Goal: Task Accomplishment & Management: Manage account settings

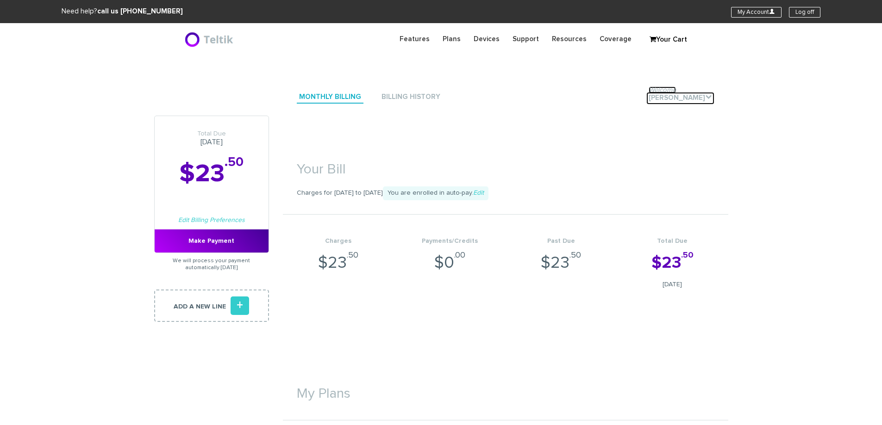
click at [672, 96] on link "Welcome [PERSON_NAME] ." at bounding box center [680, 98] width 68 height 12
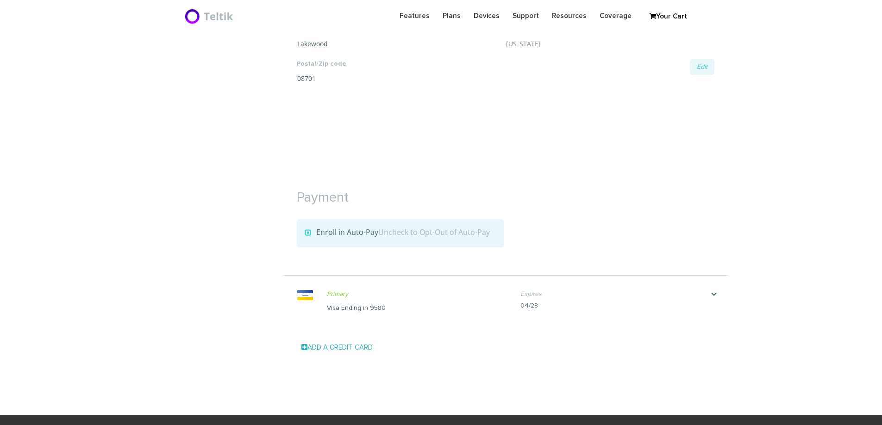
scroll to position [879, 0]
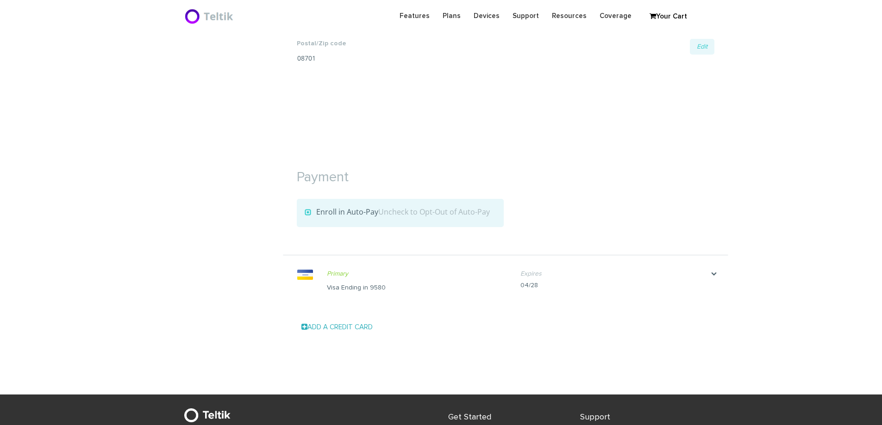
click at [336, 323] on div "Add a Credit Card Card Number Expiration Month Month 1 2 3 4 5 6 7 8 9 10 11 12…" at bounding box center [505, 327] width 445 height 32
click at [335, 326] on link "Add a Credit Card" at bounding box center [336, 327] width 71 height 7
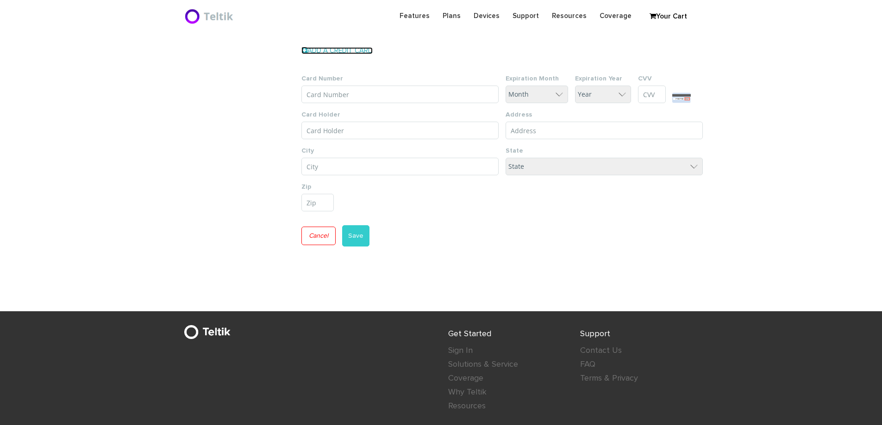
scroll to position [1130, 0]
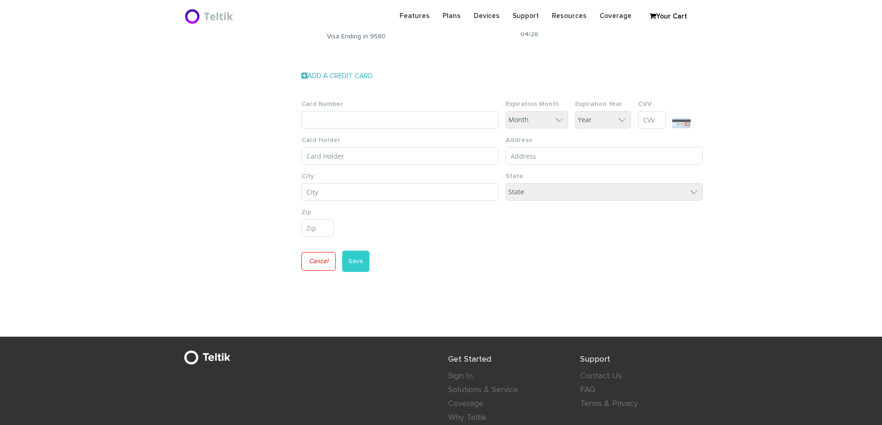
click at [338, 117] on input "Card Number" at bounding box center [399, 120] width 197 height 18
type input "[CREDIT_CARD_NUMBER]"
click at [534, 120] on select "Month 1 2 3 4 5 6 7 8 9 10 11 12" at bounding box center [536, 120] width 62 height 18
select select "5"
click at [505, 111] on select "Month 1 2 3 4 5 6 7 8 9 10 11 12" at bounding box center [536, 120] width 62 height 18
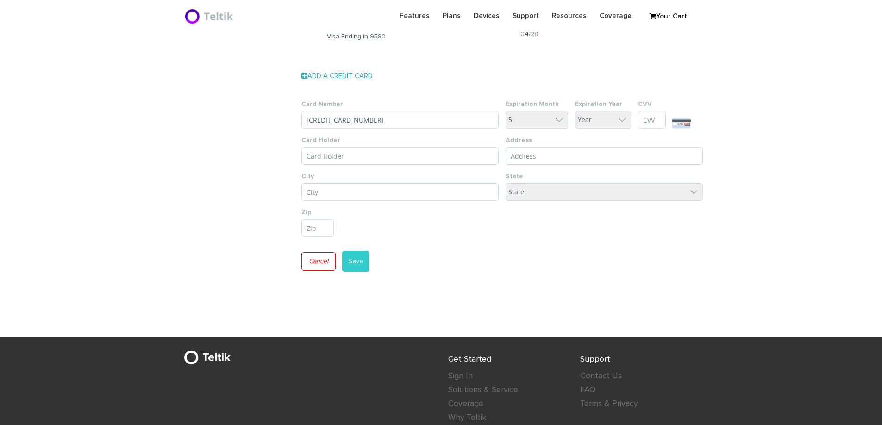
click at [607, 120] on select "Year 25 26 27 28 29 30 31 32 33 34 35" at bounding box center [603, 120] width 56 height 18
select select "29"
click at [575, 111] on select "Year 25 26 27 28 29 30 31 32 33 34 35" at bounding box center [603, 120] width 56 height 18
click at [653, 115] on input "CVV" at bounding box center [652, 120] width 28 height 18
type input "056"
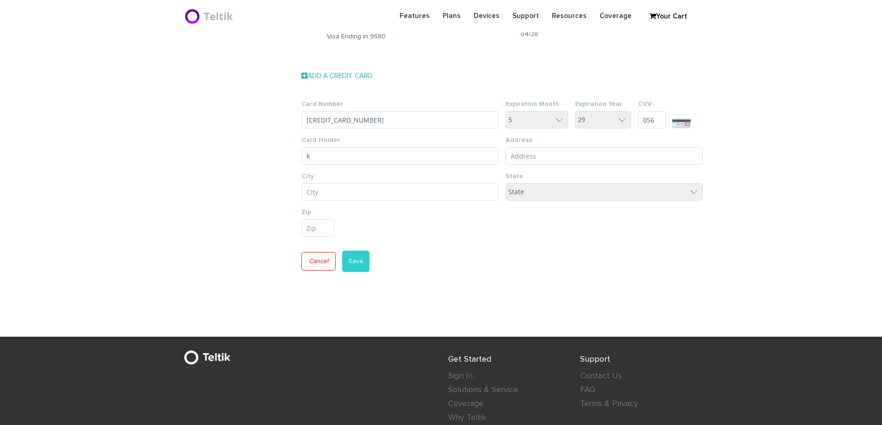
type input "k"
drag, startPoint x: 391, startPoint y: 194, endPoint x: 258, endPoint y: 194, distance: 132.3
type input "Lakewood"
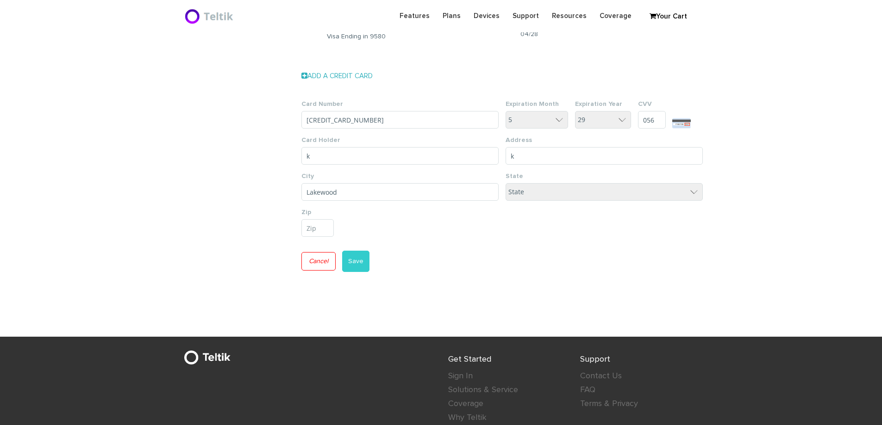
select select "NJ"
type input "08701"
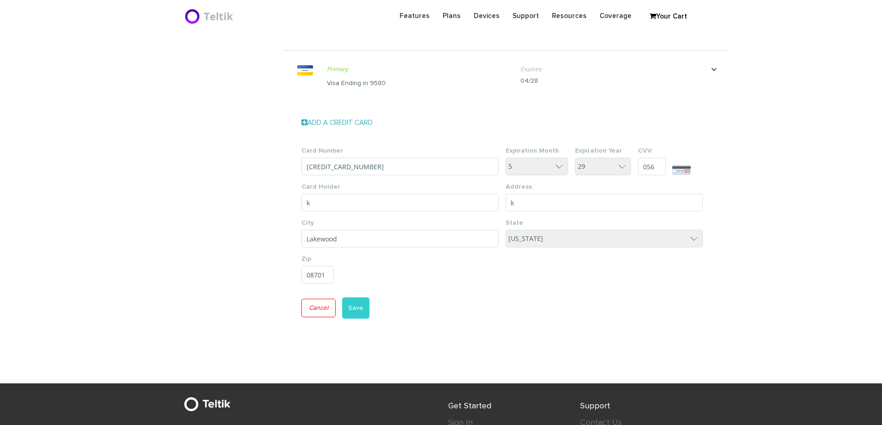
scroll to position [1084, 0]
click at [361, 306] on button "Save" at bounding box center [355, 307] width 27 height 21
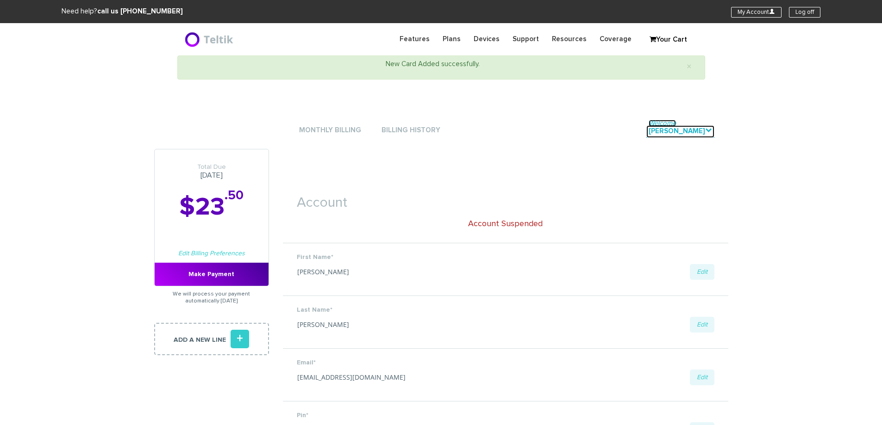
click at [665, 132] on link "Welcome Yaakov Landsman ." at bounding box center [680, 131] width 68 height 12
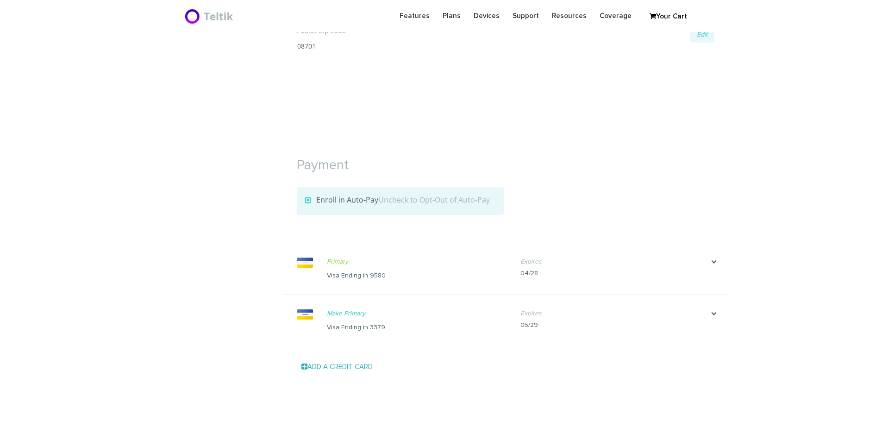
scroll to position [926, 0]
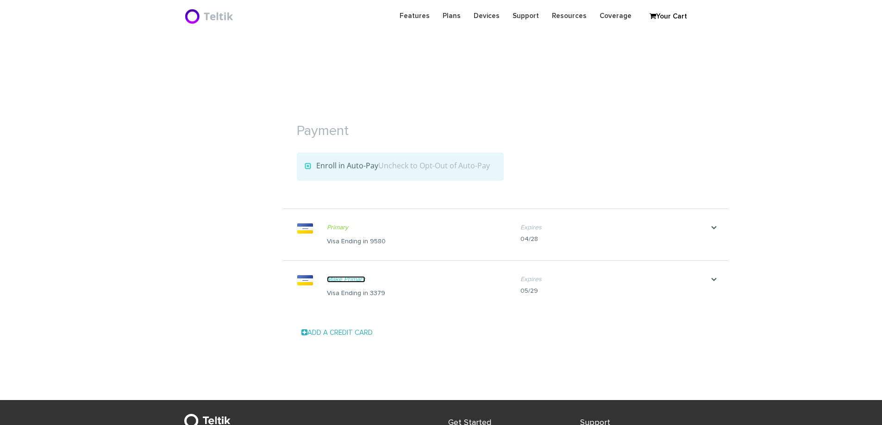
click at [356, 280] on link "Make Primary" at bounding box center [346, 279] width 38 height 6
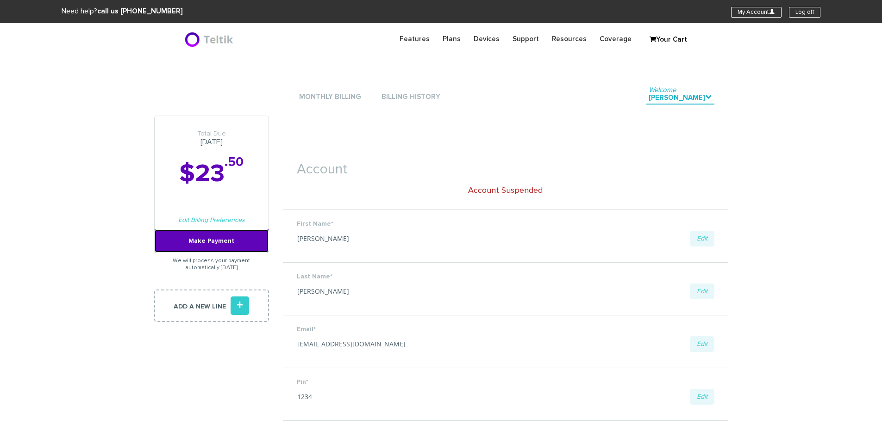
click at [207, 242] on link "Make Payment" at bounding box center [212, 241] width 114 height 23
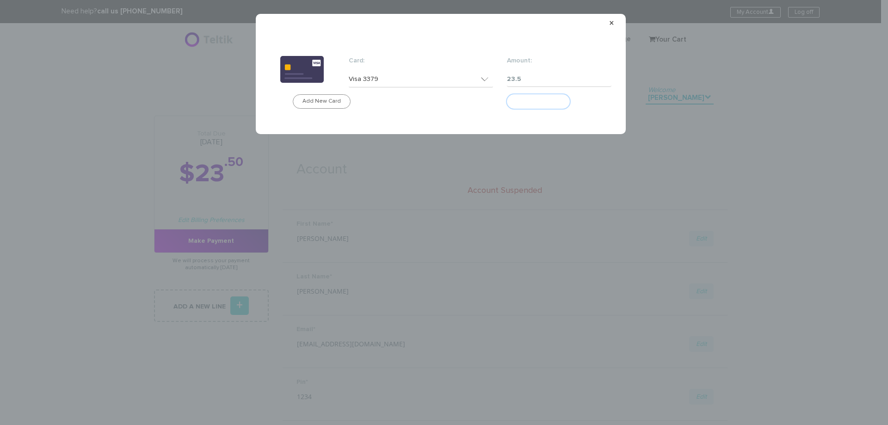
click at [547, 101] on button "Make Payment" at bounding box center [538, 101] width 63 height 14
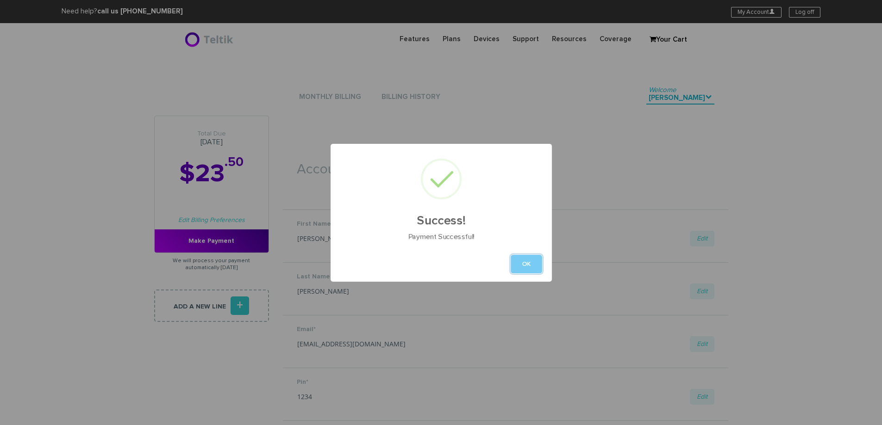
click at [522, 264] on button "OK" at bounding box center [525, 264] width 31 height 19
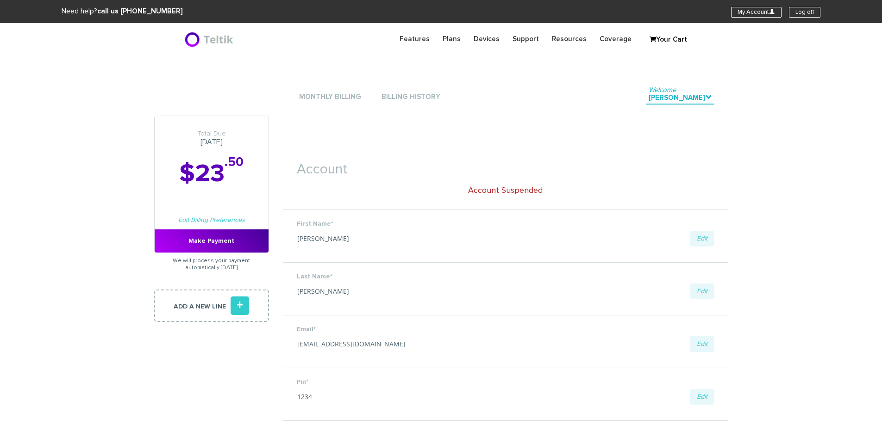
click at [510, 255] on button "OK" at bounding box center [525, 264] width 31 height 19
